Goal: Task Accomplishment & Management: Manage account settings

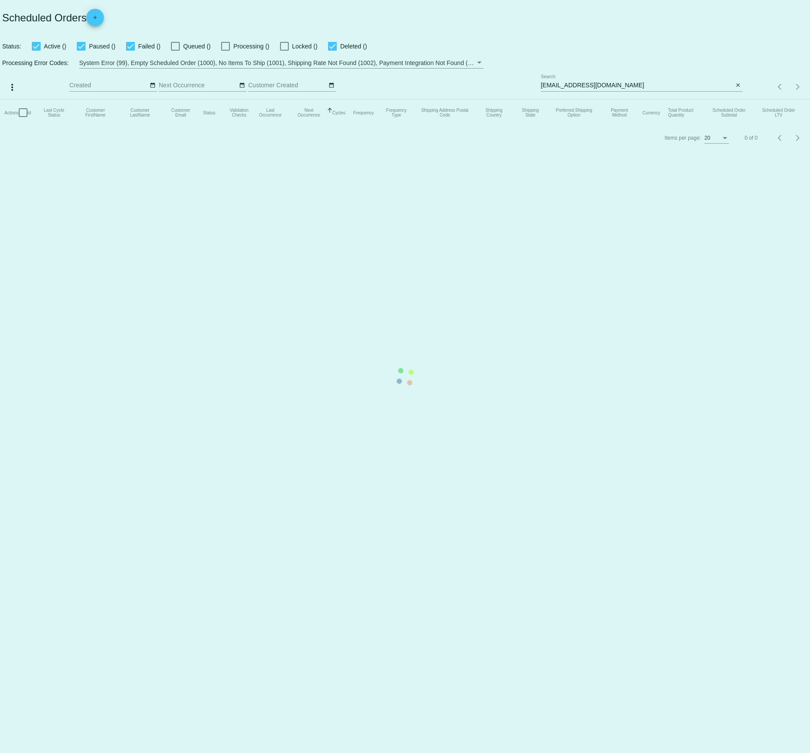
click at [679, 99] on mat-table "Actions Id Last Cycle Status Customer FirstName Customer LastName Customer Emai…" at bounding box center [405, 112] width 810 height 26
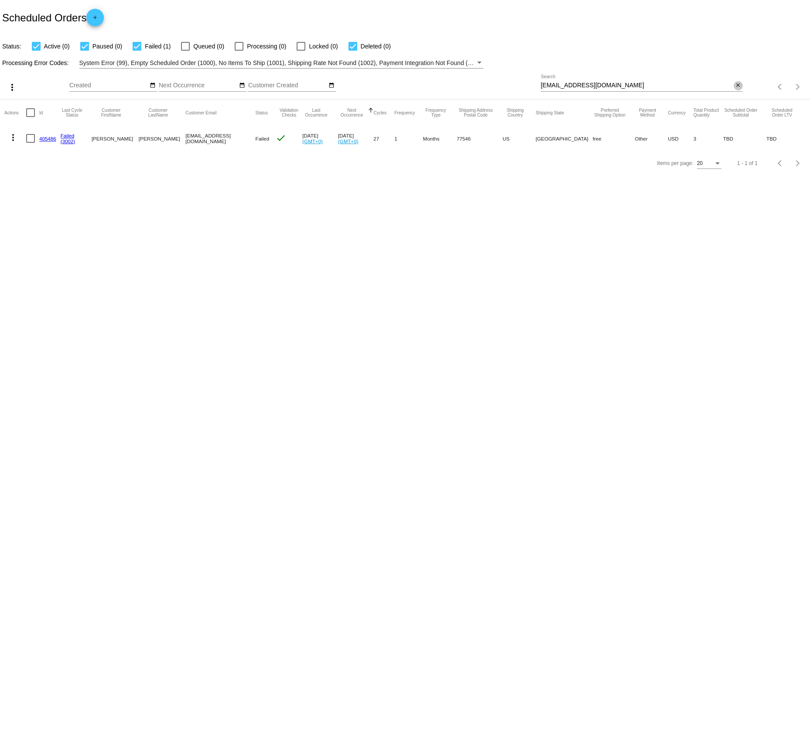
click at [740, 83] on mat-icon "close" at bounding box center [738, 85] width 6 height 7
click at [740, 83] on mat-icon "search" at bounding box center [738, 87] width 10 height 14
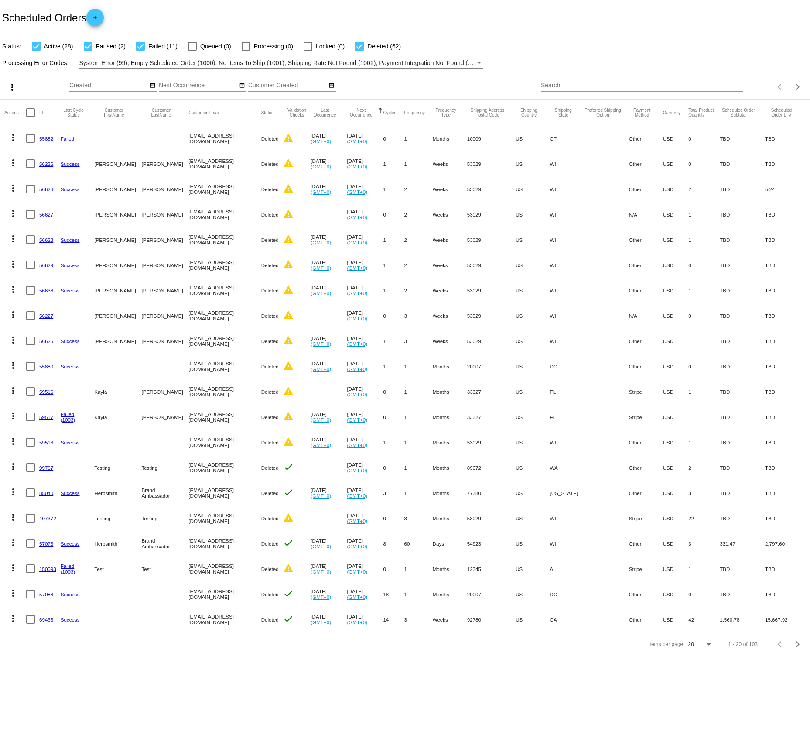
click at [730, 86] on input "Search" at bounding box center [642, 85] width 202 height 7
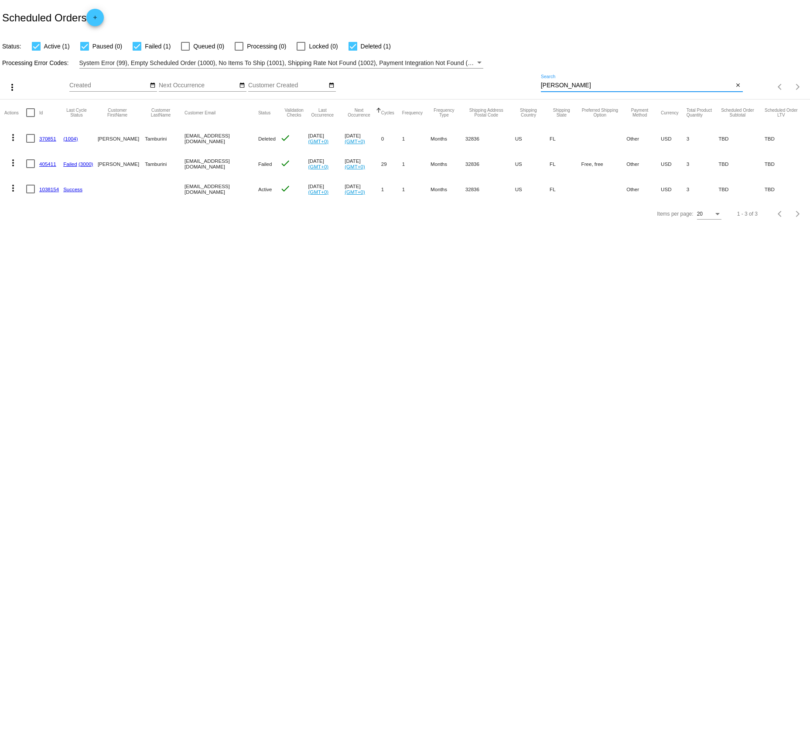
type input "[PERSON_NAME]"
click at [46, 190] on link "1038154" at bounding box center [49, 189] width 20 height 6
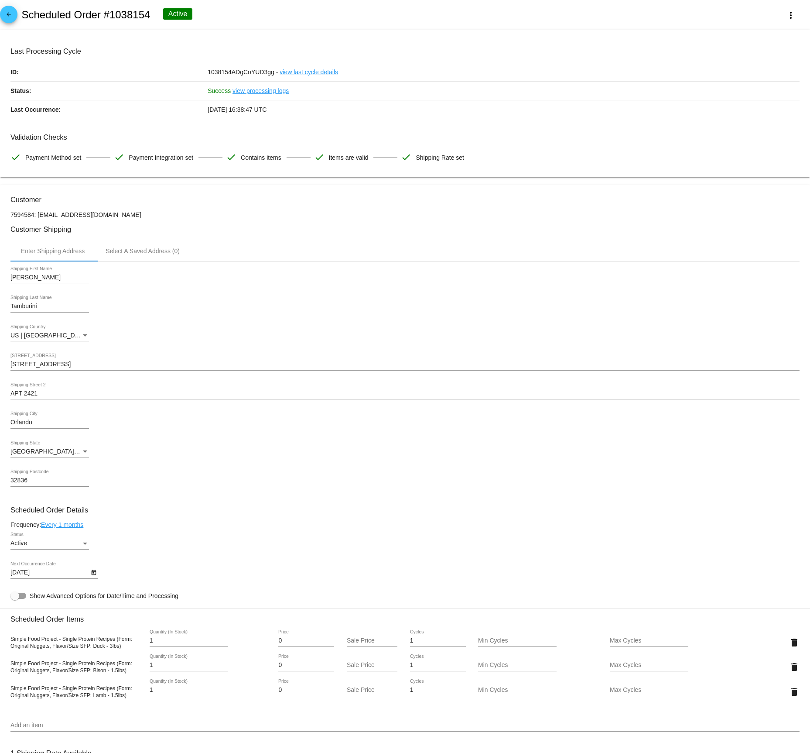
click at [58, 364] on input "[STREET_ADDRESS]" at bounding box center [404, 364] width 789 height 7
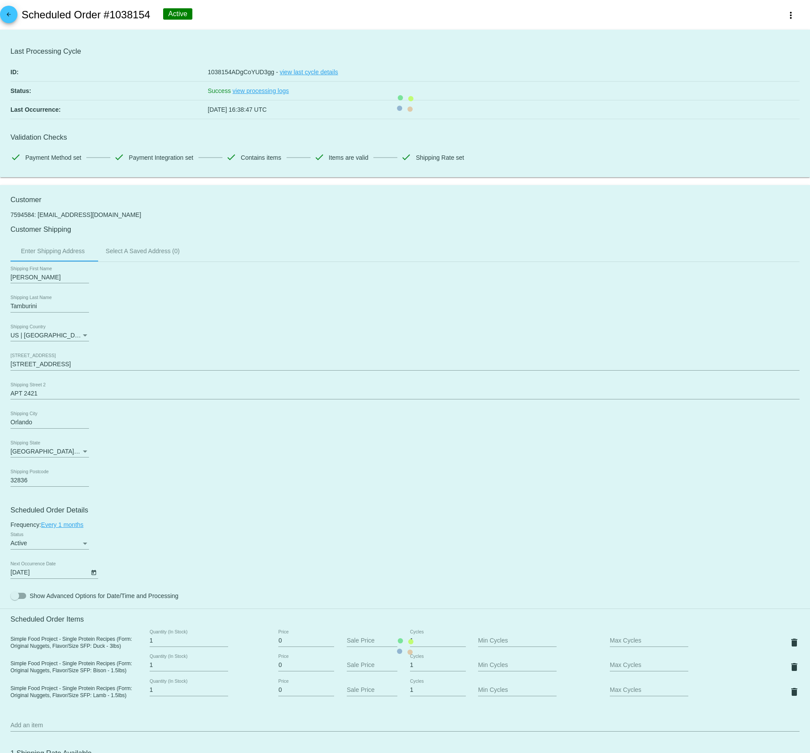
drag, startPoint x: 67, startPoint y: 361, endPoint x: 11, endPoint y: 363, distance: 56.3
click at [11, 363] on div "[STREET_ADDRESS]" at bounding box center [404, 361] width 789 height 17
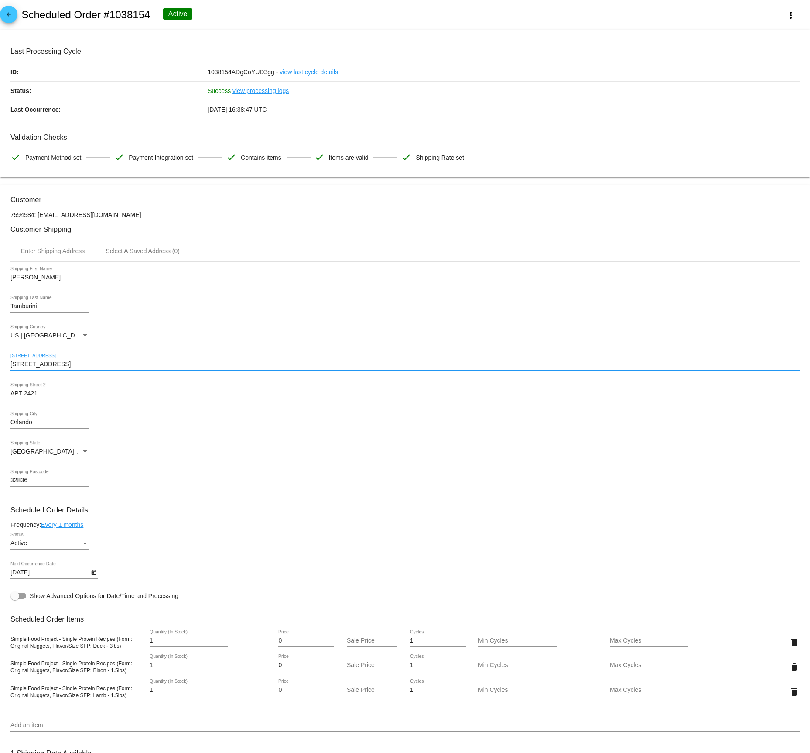
click at [36, 370] on mat-card "Customer 7594584: [EMAIL_ADDRESS][DOMAIN_NAME] Customer Shipping Enter Shipping…" at bounding box center [405, 646] width 810 height 922
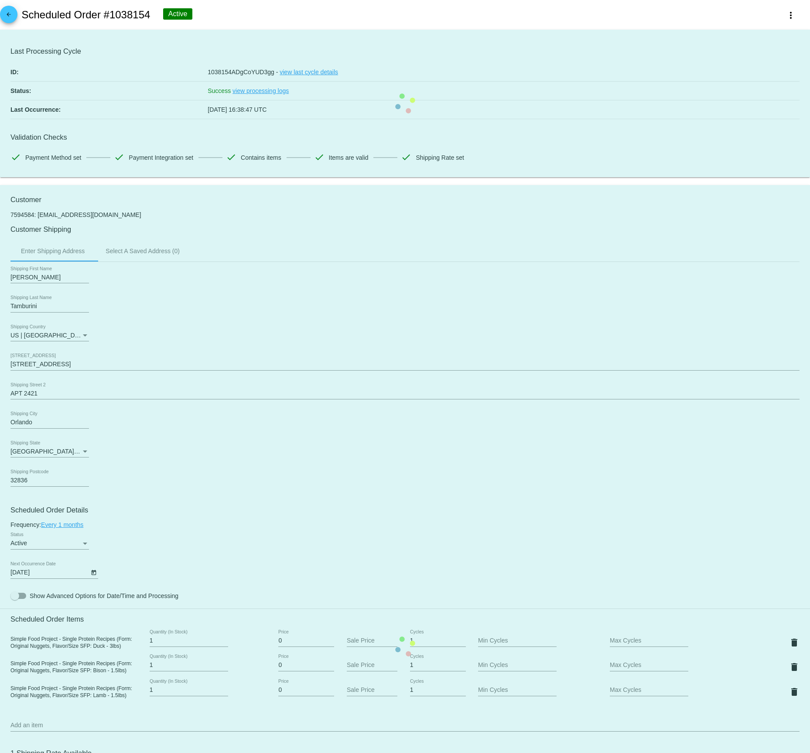
click at [36, 370] on mat-card "Customer 7594584: [EMAIL_ADDRESS][DOMAIN_NAME] Customer Shipping Enter Shipping…" at bounding box center [405, 646] width 810 height 922
click at [37, 367] on input "[STREET_ADDRESS]" at bounding box center [404, 364] width 789 height 7
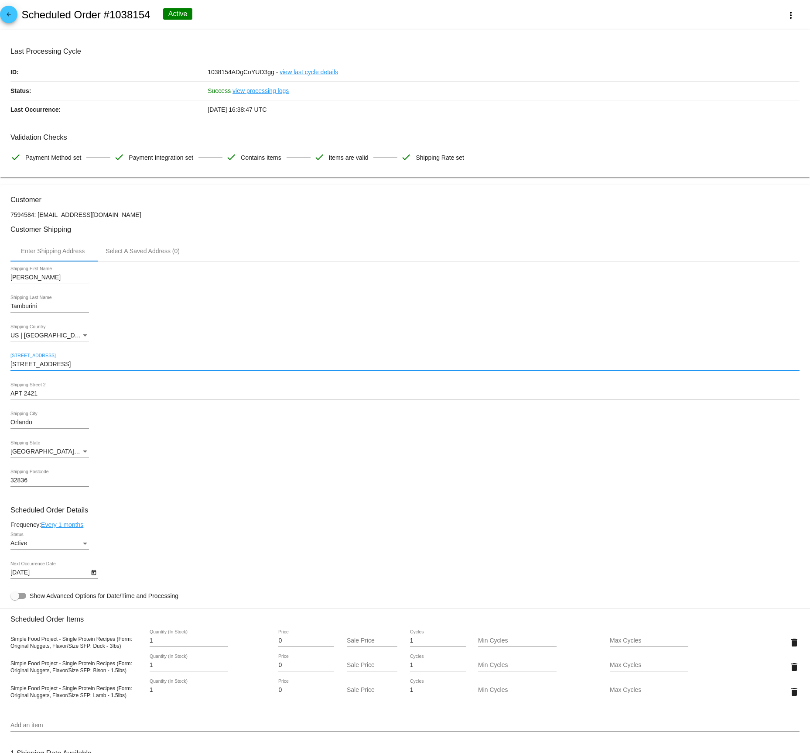
click at [37, 367] on input "[STREET_ADDRESS]" at bounding box center [404, 364] width 789 height 7
click at [40, 373] on mat-card "Customer 7594584: [EMAIL_ADDRESS][DOMAIN_NAME] Customer Shipping Enter Shipping…" at bounding box center [405, 646] width 810 height 922
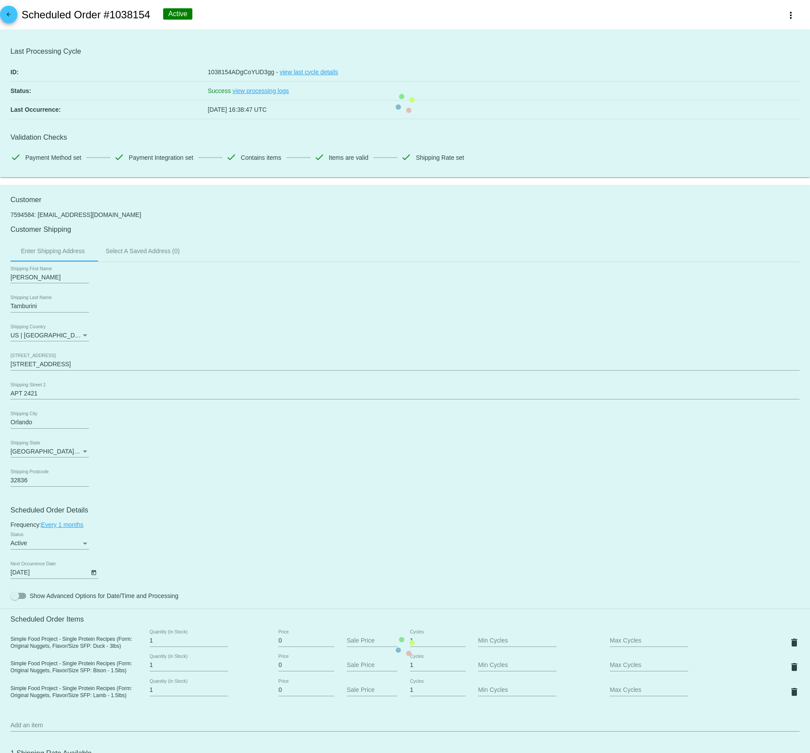
click at [38, 365] on mat-card "Customer 7594584: [EMAIL_ADDRESS][DOMAIN_NAME] Customer Shipping Enter Shipping…" at bounding box center [405, 646] width 810 height 922
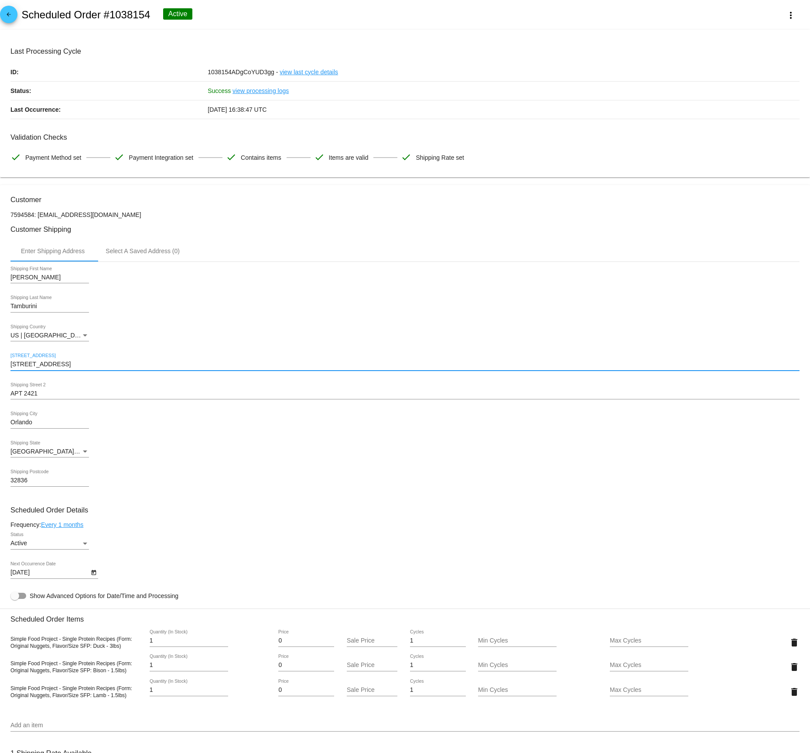
click at [35, 366] on input "[STREET_ADDRESS]" at bounding box center [404, 364] width 789 height 7
click at [47, 363] on input "[STREET_ADDRESS]" at bounding box center [404, 364] width 789 height 7
click at [46, 366] on input "[STREET_ADDRESS]" at bounding box center [404, 364] width 789 height 7
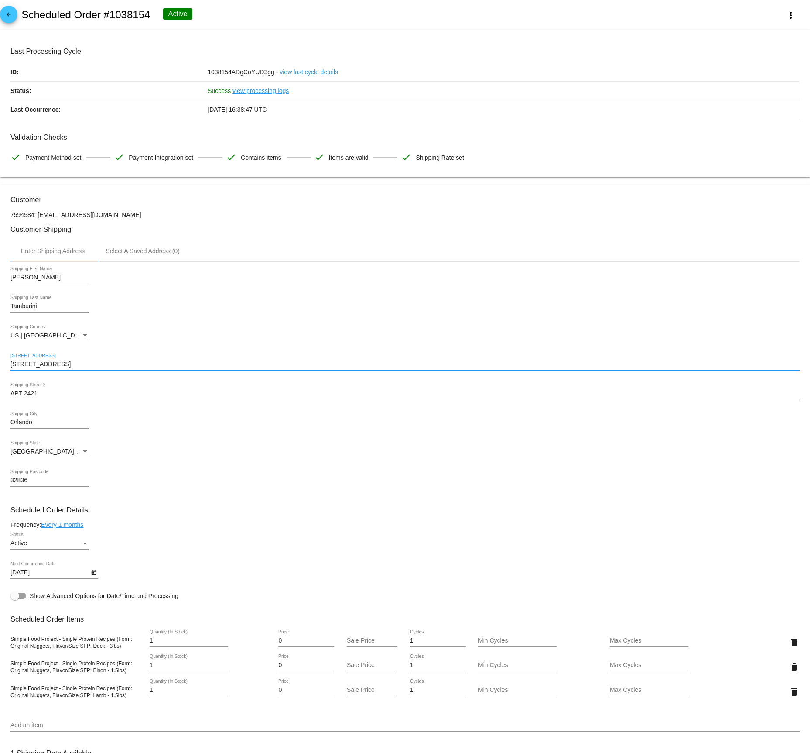
click at [46, 366] on input "[STREET_ADDRESS]" at bounding box center [404, 364] width 789 height 7
paste input "[STREET_ADDRESS]"
type input "[STREET_ADDRESS]"
click at [45, 396] on mat-card "Customer 7594584: [EMAIL_ADDRESS][DOMAIN_NAME] Customer Shipping Enter Shipping…" at bounding box center [405, 646] width 810 height 922
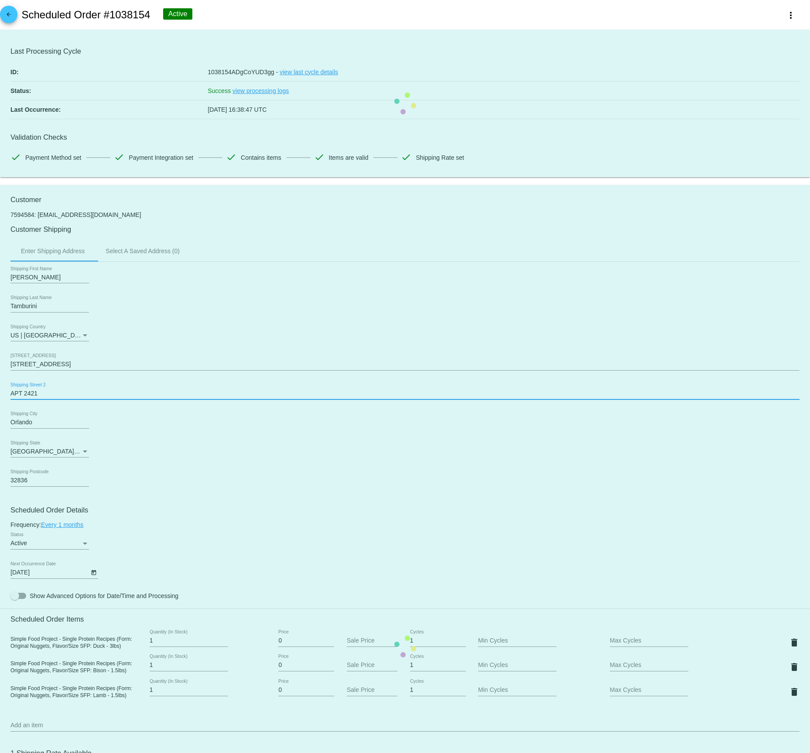
click at [45, 396] on mat-card "Customer 7594584: [EMAIL_ADDRESS][DOMAIN_NAME] Customer Shipping Enter Shipping…" at bounding box center [405, 646] width 810 height 922
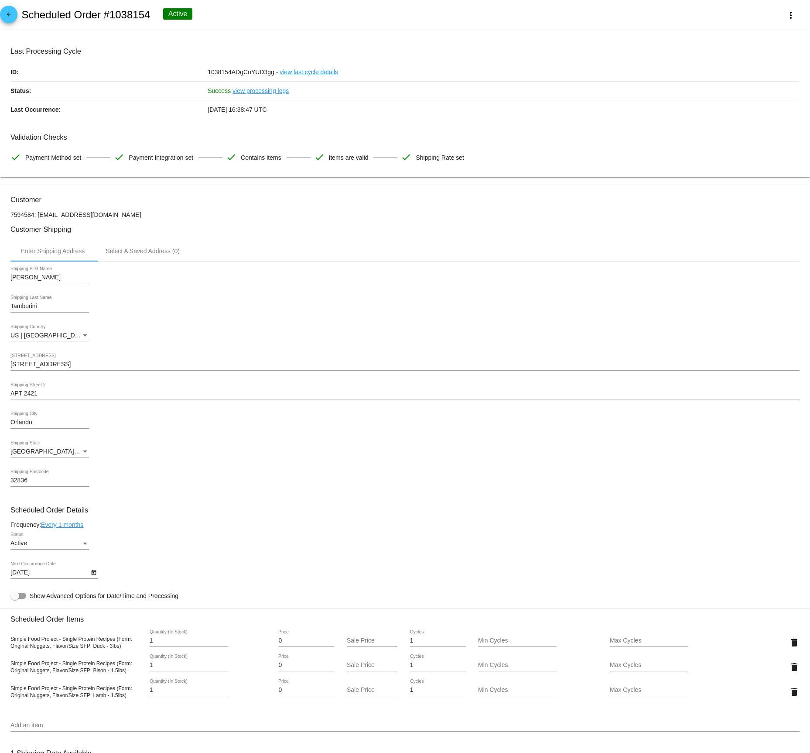
click at [34, 395] on input "APT 2421" at bounding box center [404, 393] width 789 height 7
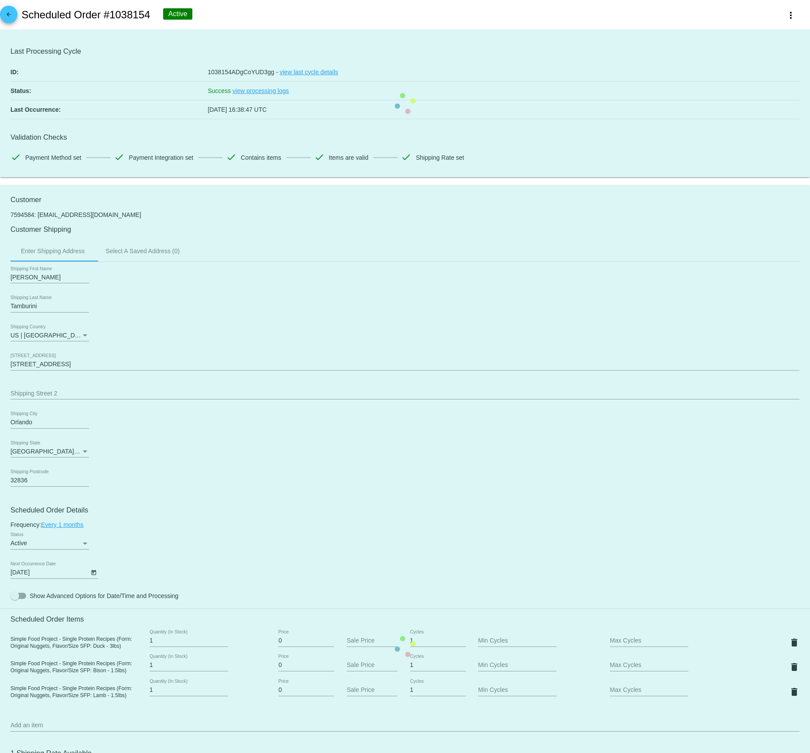
click at [36, 419] on mat-card "Customer 7594584: [EMAIL_ADDRESS][DOMAIN_NAME] Customer Shipping Enter Shipping…" at bounding box center [405, 646] width 810 height 922
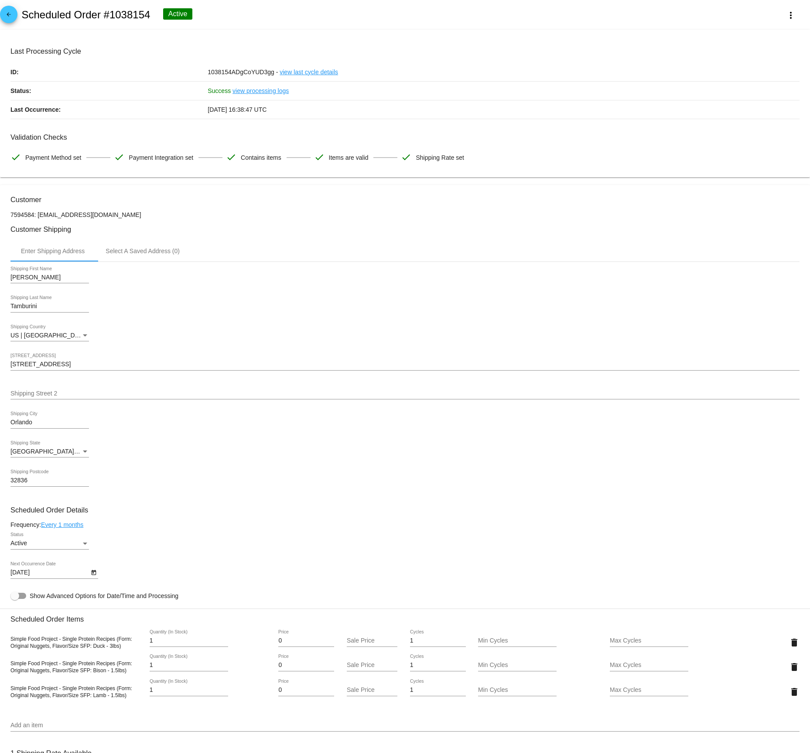
click at [26, 422] on mat-card "Customer 7594584: [EMAIL_ADDRESS][DOMAIN_NAME] Customer Shipping Enter Shipping…" at bounding box center [405, 646] width 810 height 922
click at [26, 422] on input "Orlando" at bounding box center [49, 422] width 79 height 7
type input "Winter Garden"
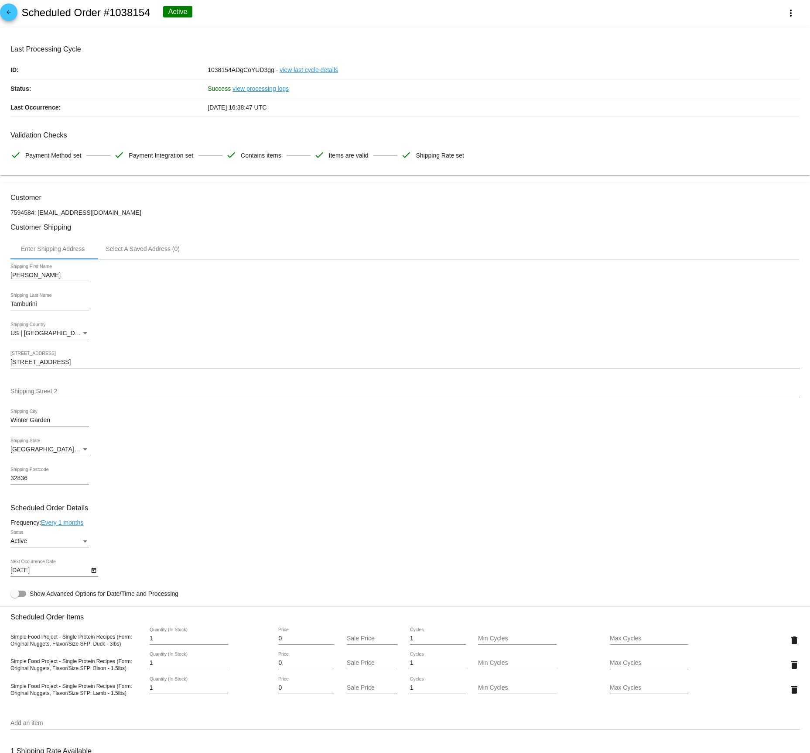
scroll to position [68, 0]
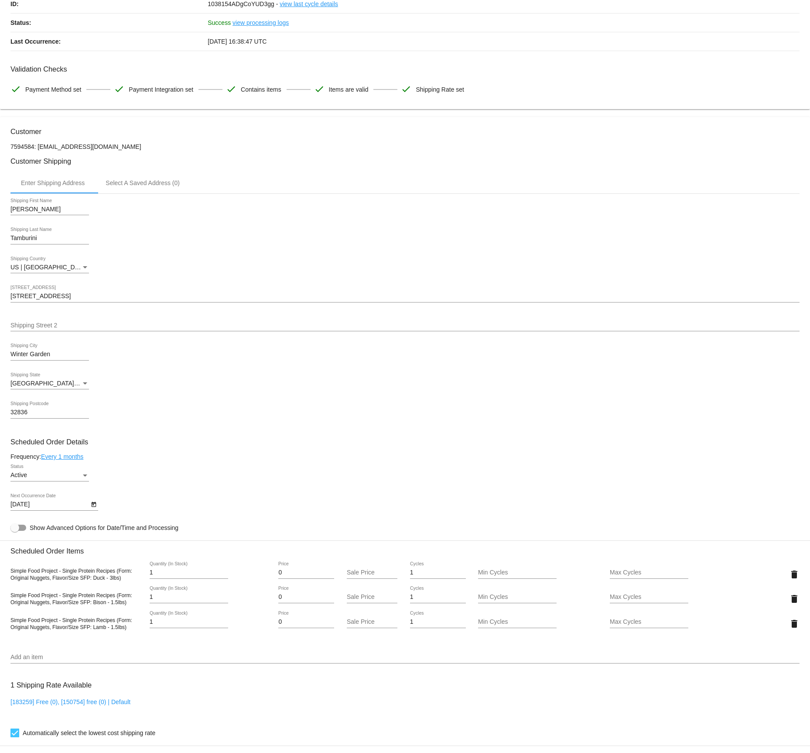
click at [59, 298] on input "[STREET_ADDRESS]" at bounding box center [404, 296] width 789 height 7
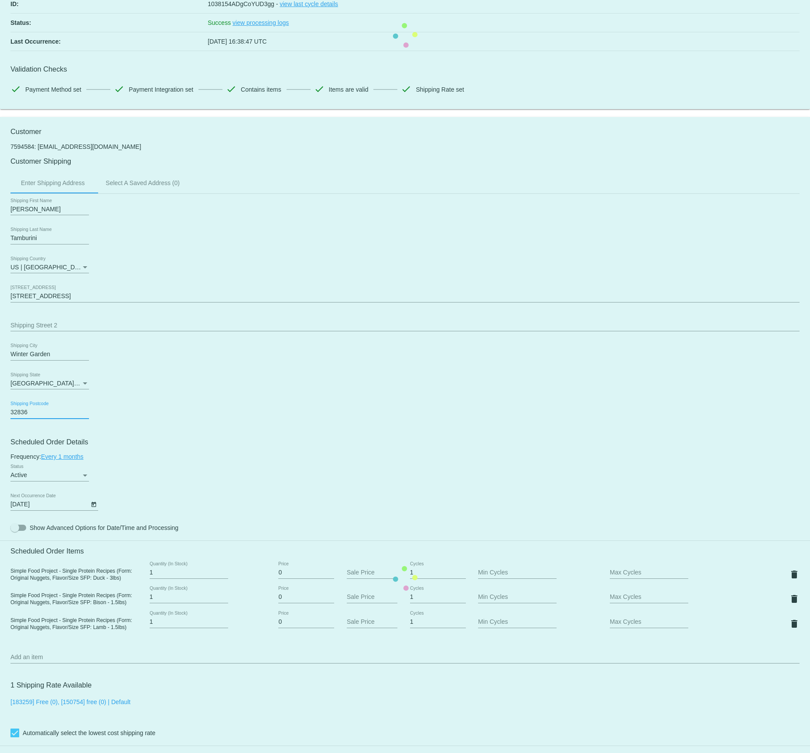
click at [33, 412] on mat-card "Customer 7594584: [EMAIL_ADDRESS][DOMAIN_NAME] Customer Shipping Enter Shipping…" at bounding box center [405, 578] width 810 height 922
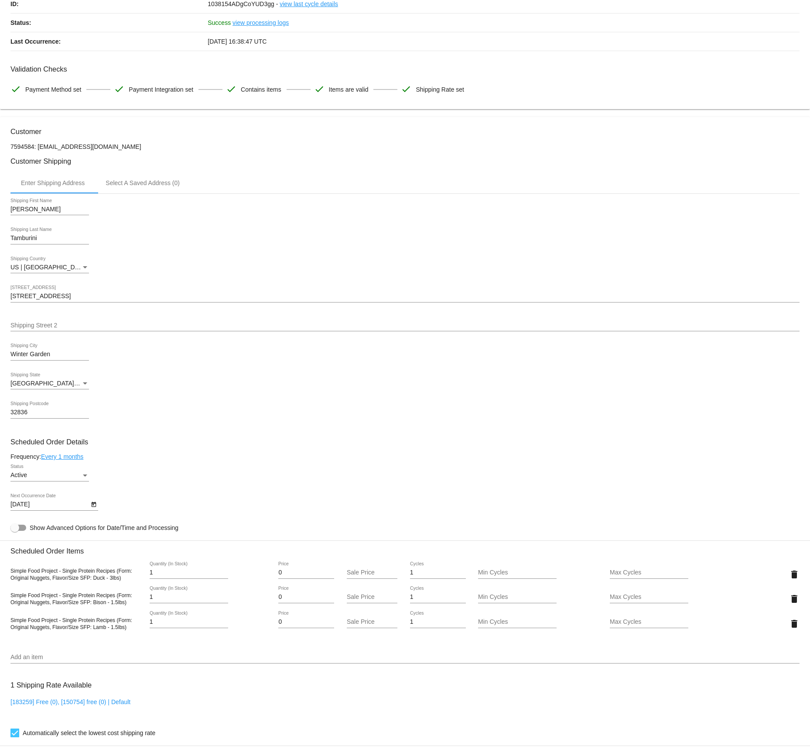
click at [30, 415] on input "32836" at bounding box center [49, 412] width 79 height 7
paste input "4787"
type input "34787"
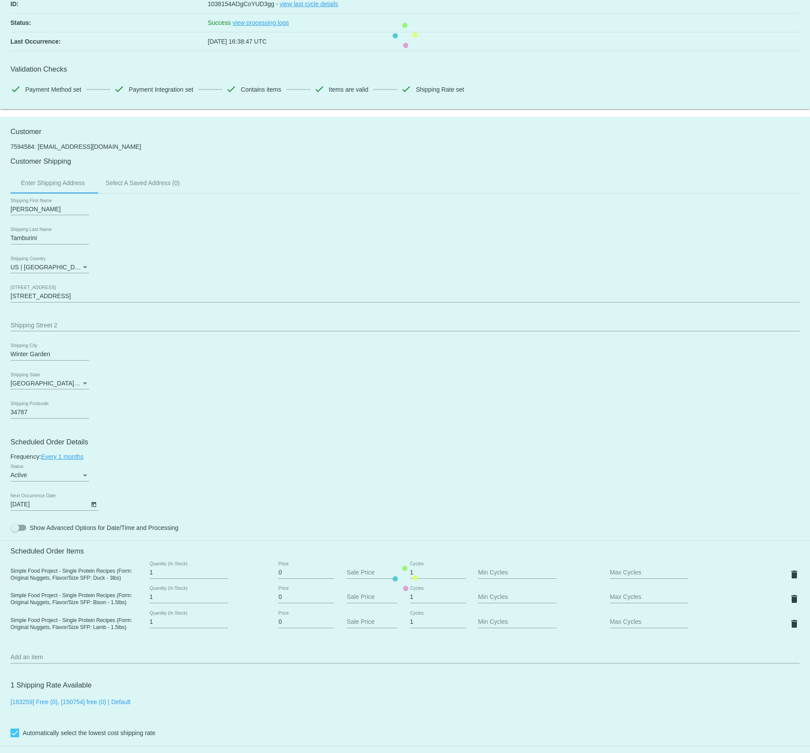
click at [304, 414] on mat-card "Customer 7594584: [EMAIL_ADDRESS][DOMAIN_NAME] Customer Shipping Enter Shipping…" at bounding box center [405, 578] width 810 height 922
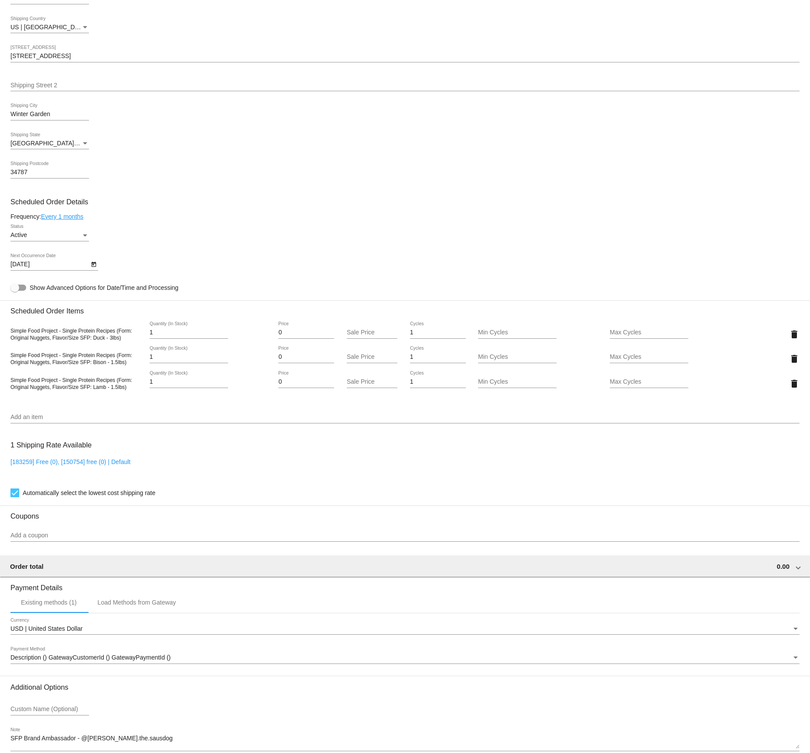
scroll to position [359, 0]
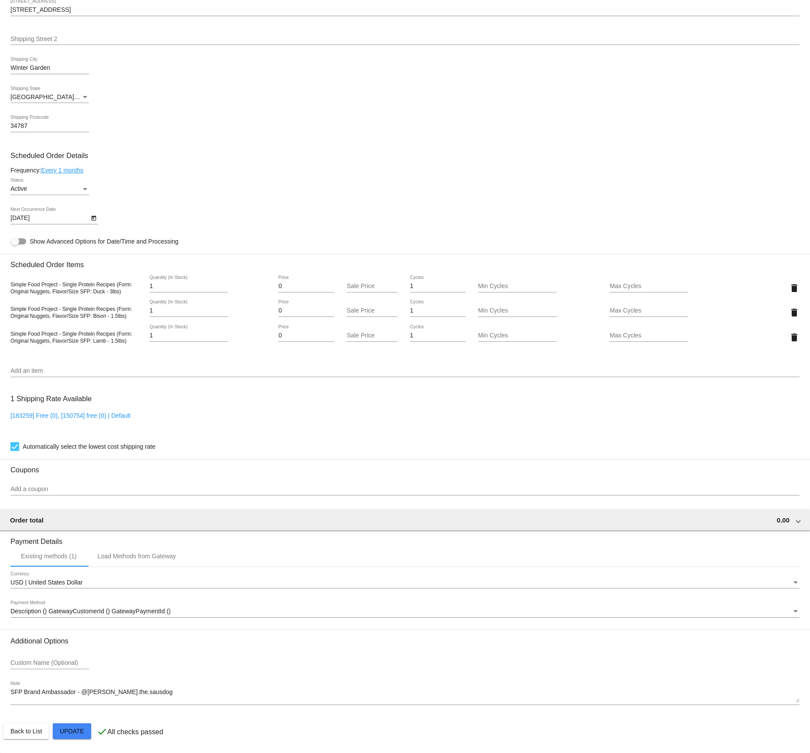
click at [72, 730] on mat-card "Customer 7594584: [EMAIL_ADDRESS][DOMAIN_NAME] Customer Shipping Enter Shipping…" at bounding box center [405, 292] width 810 height 922
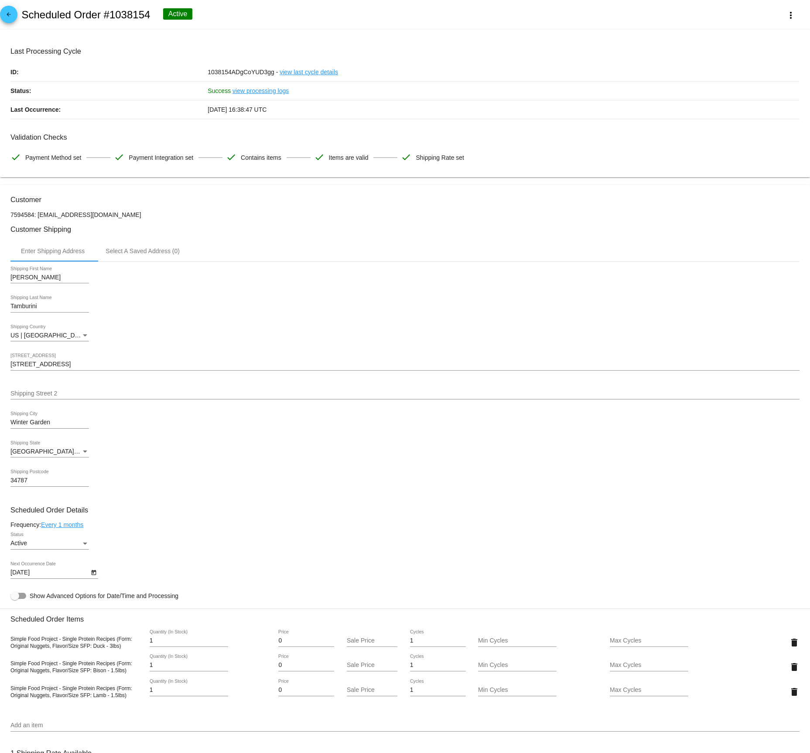
click at [10, 14] on mat-icon "arrow_back" at bounding box center [8, 16] width 10 height 10
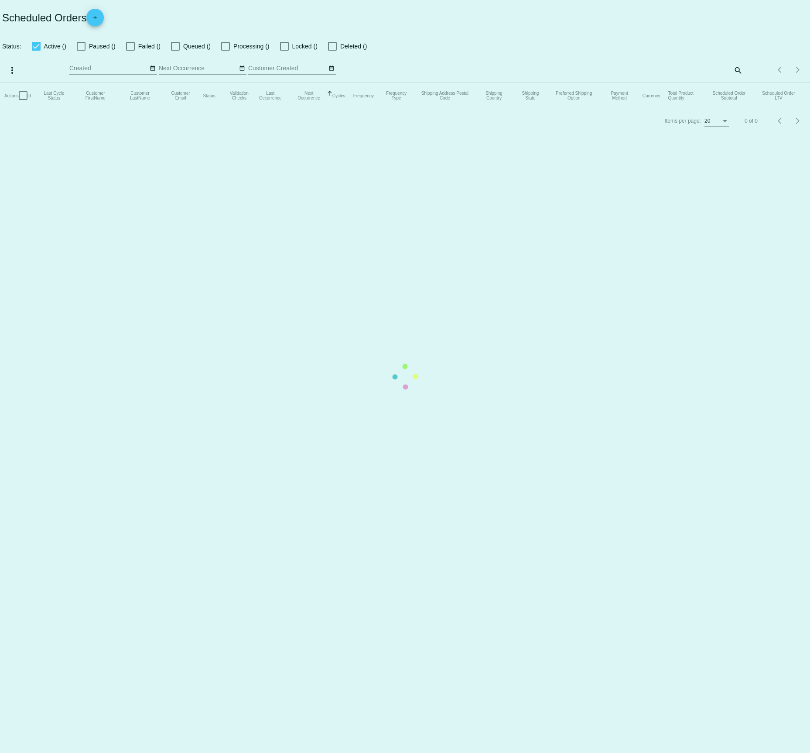
checkbox input "true"
